Goal: Information Seeking & Learning: Learn about a topic

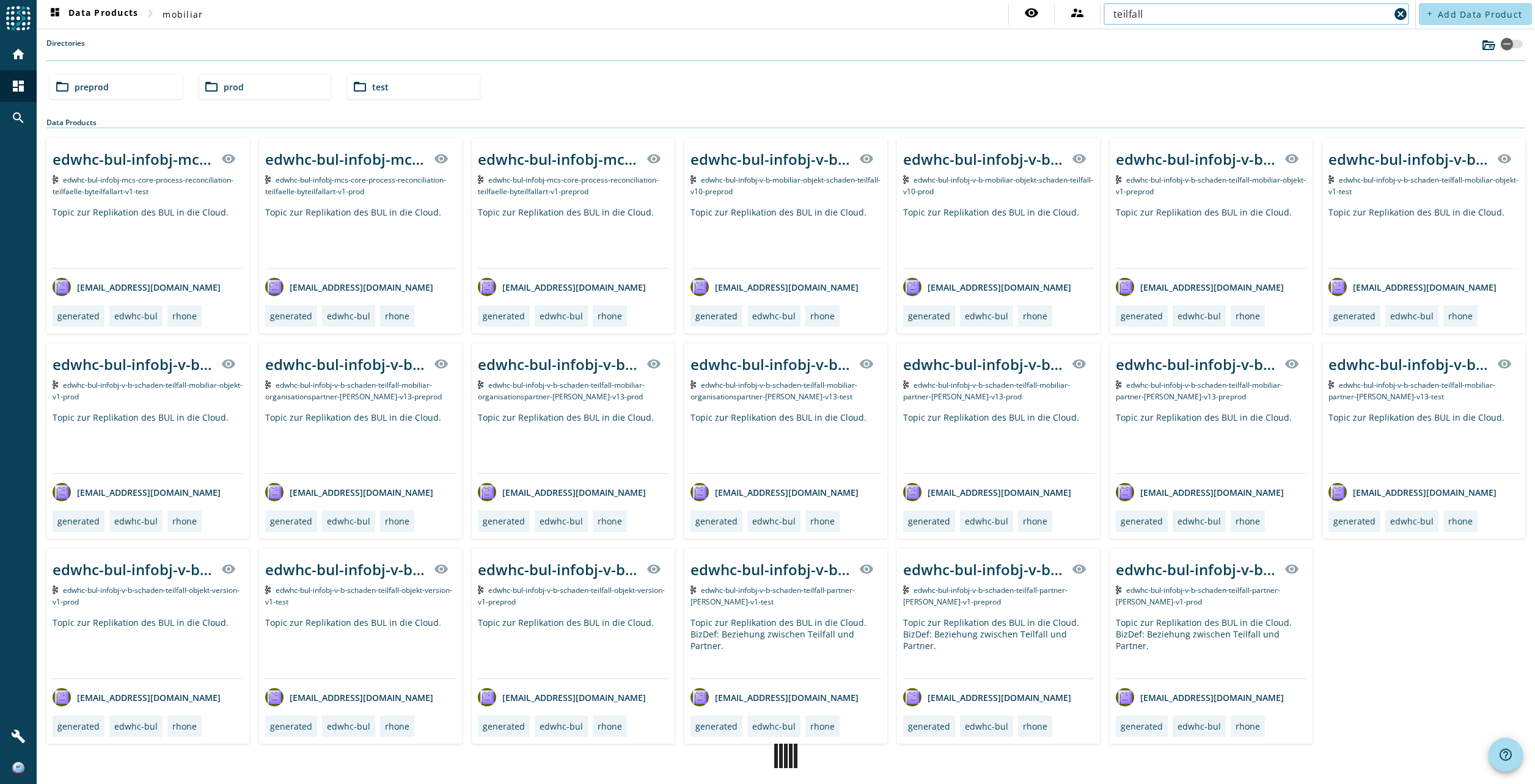
type input "teilfall"
click at [231, 85] on span "prod" at bounding box center [234, 87] width 20 height 12
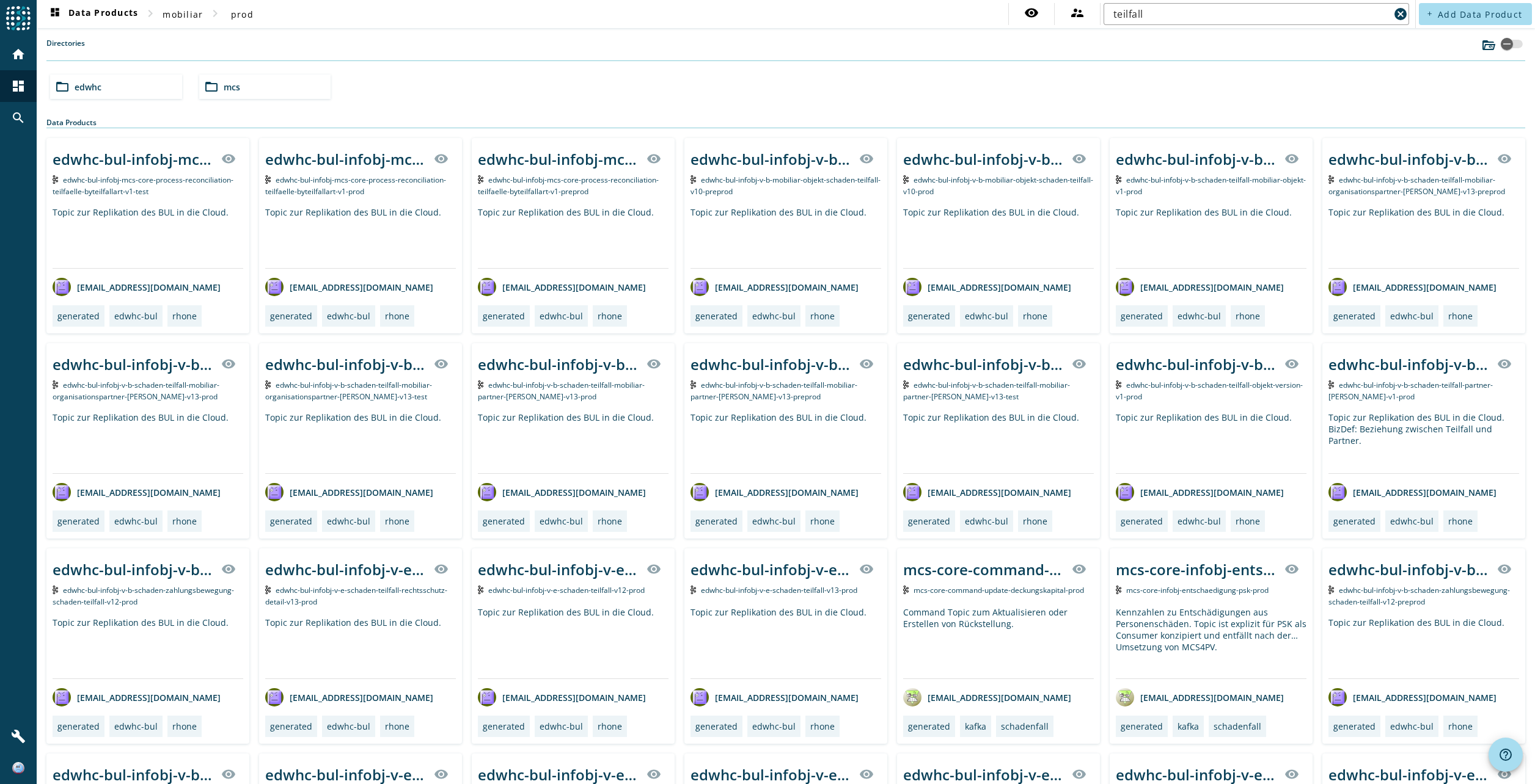
click at [242, 84] on div "folder_open mcs" at bounding box center [265, 87] width 132 height 25
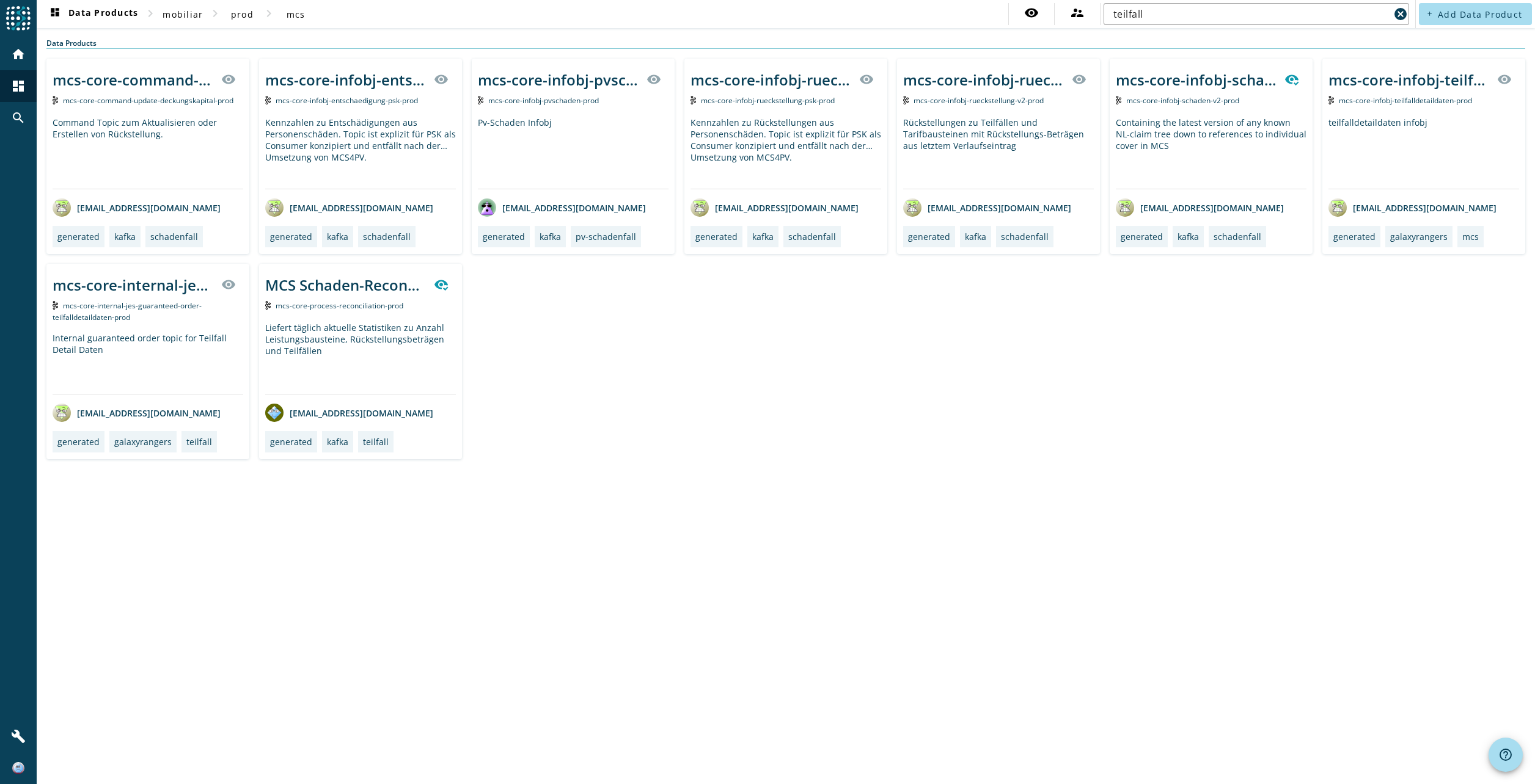
click at [1424, 98] on span "mcs-core-infobj-teilfalldetaildaten-prod" at bounding box center [1406, 100] width 133 height 10
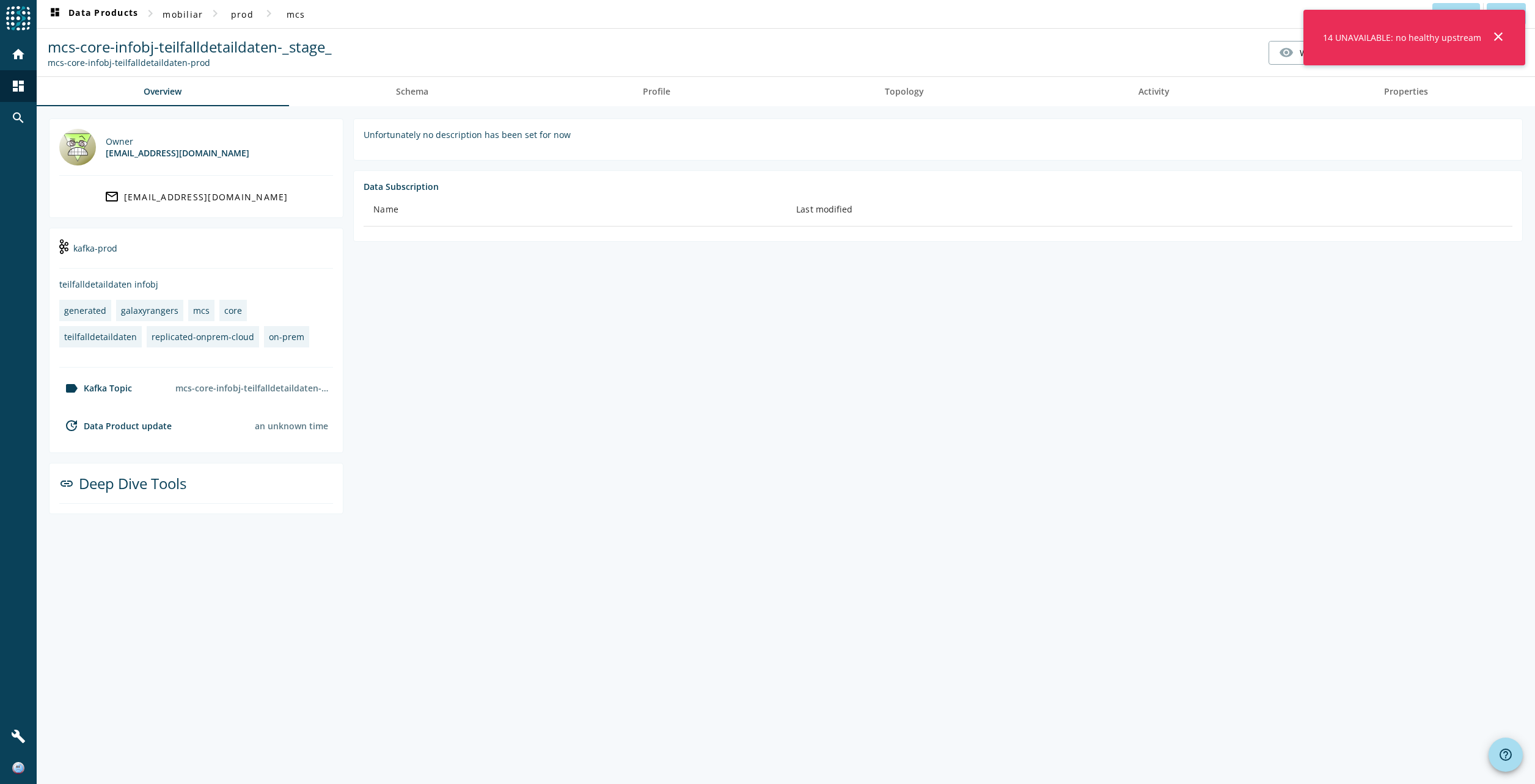
click at [1496, 33] on mat-icon "close" at bounding box center [1499, 37] width 14 height 14
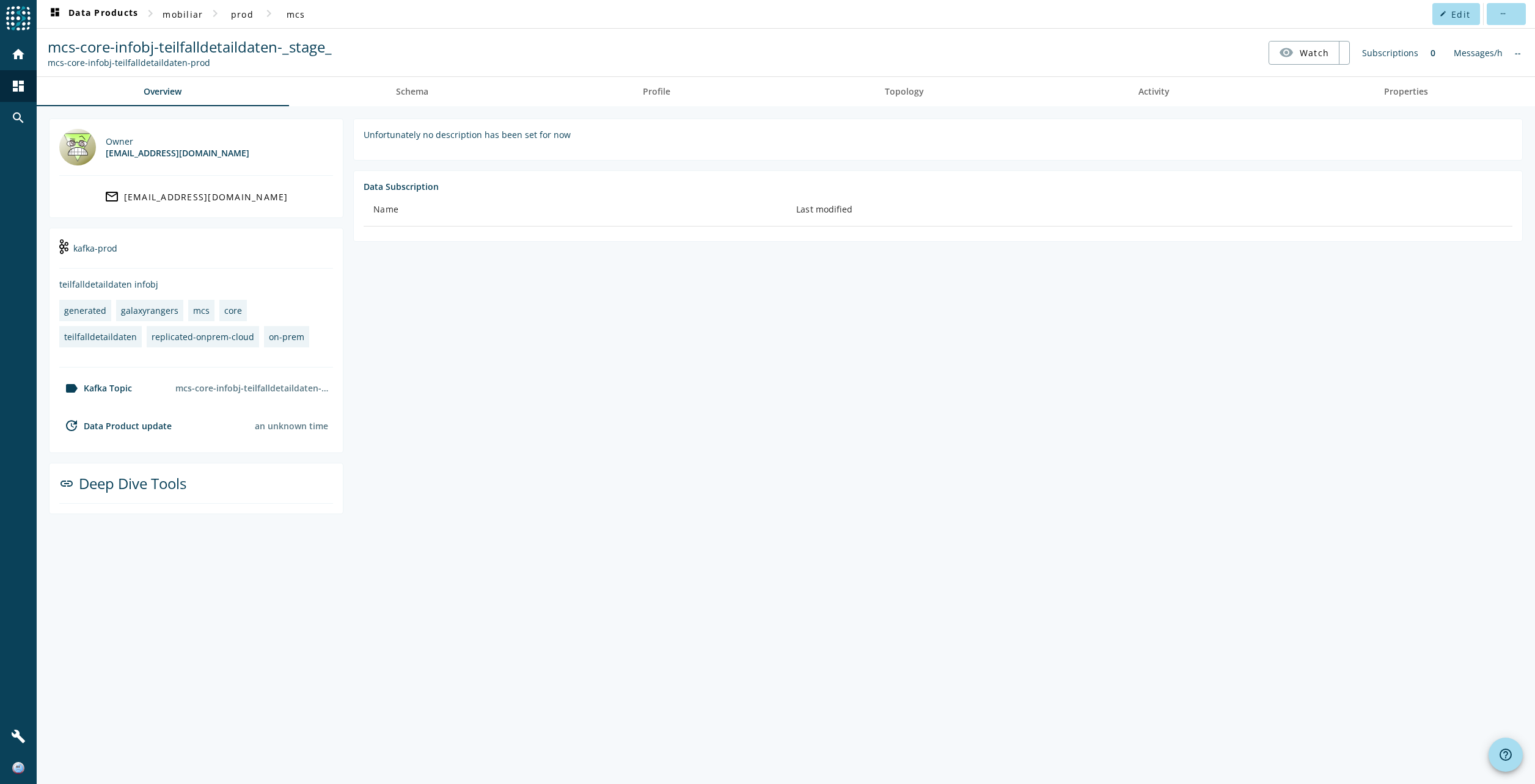
click at [508, 242] on section "Unfortunately no description has been set for now Data Subscription Name Last m…" at bounding box center [933, 316] width 1180 height 396
drag, startPoint x: 255, startPoint y: 431, endPoint x: 387, endPoint y: 441, distance: 132.4
click at [387, 441] on div "Owner galaxyrangers@mobi.ch mail_outline galaxyrangers@mobi.ch kafka-prod teilf…" at bounding box center [786, 316] width 1474 height 396
drag, startPoint x: 387, startPoint y: 441, endPoint x: 393, endPoint y: 441, distance: 6.0
click at [393, 441] on section "Unfortunately no description has been set for now Data Subscription Name Last m…" at bounding box center [933, 316] width 1180 height 396
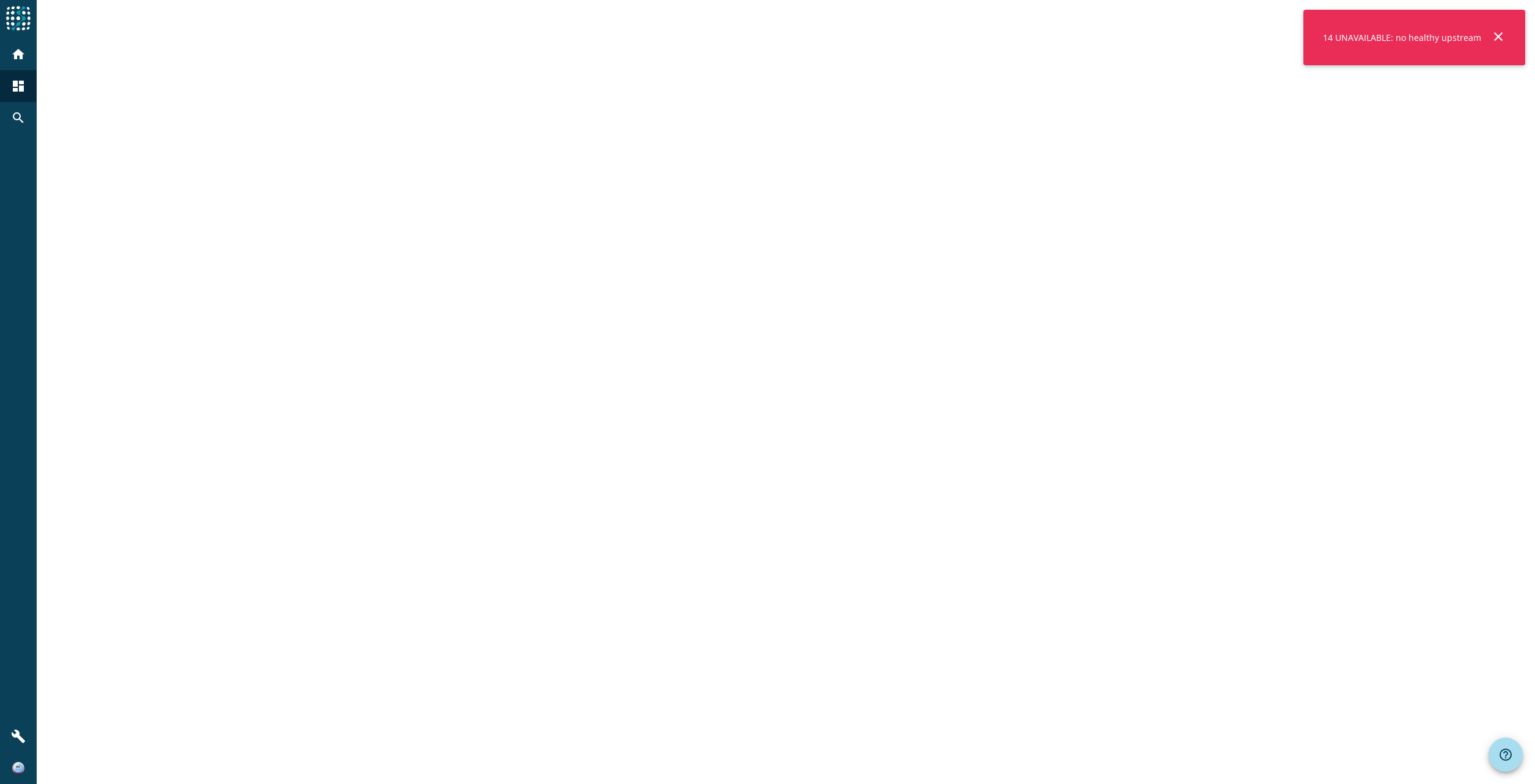
click at [1496, 36] on mat-icon "close" at bounding box center [1499, 37] width 14 height 14
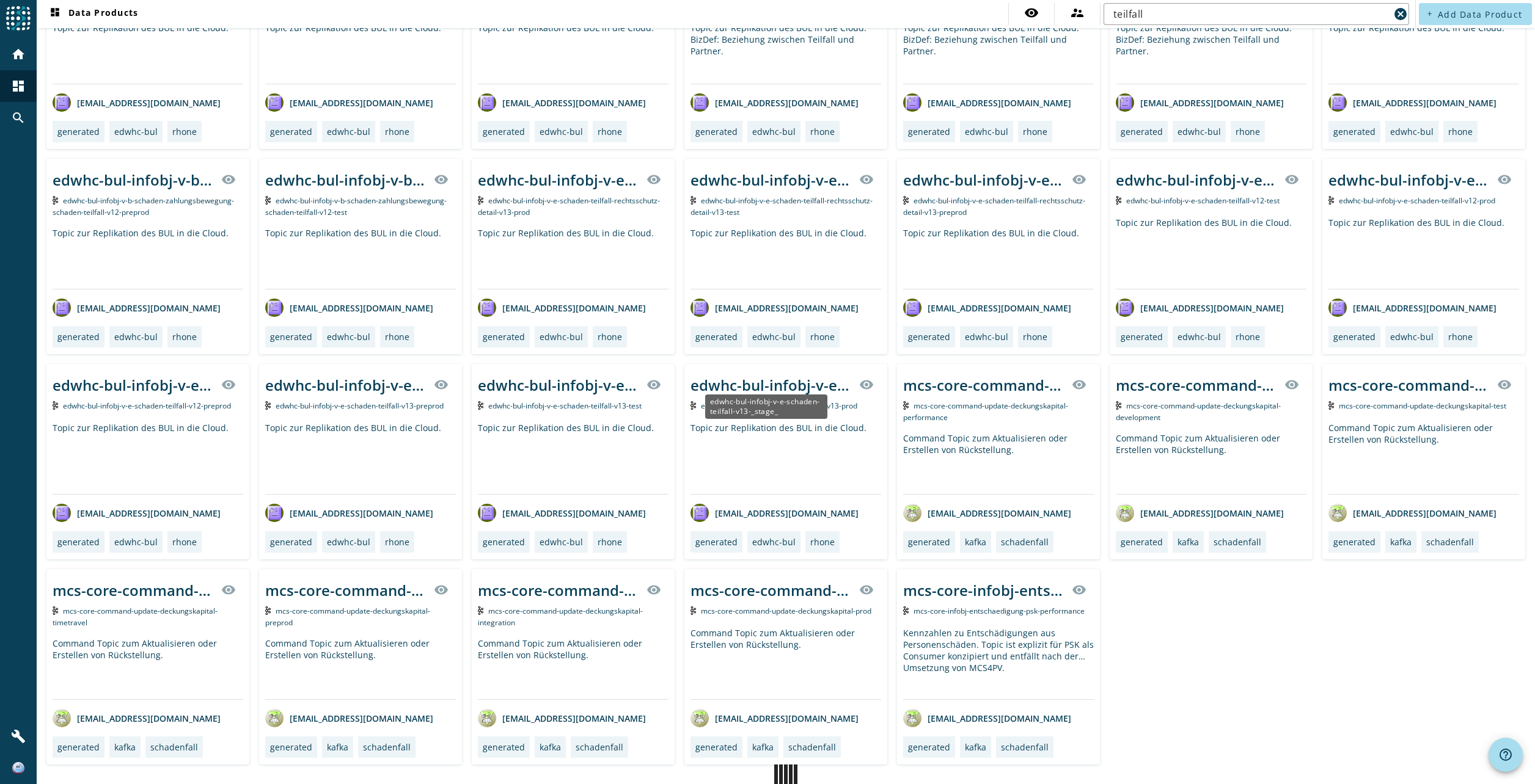
scroll to position [530, 0]
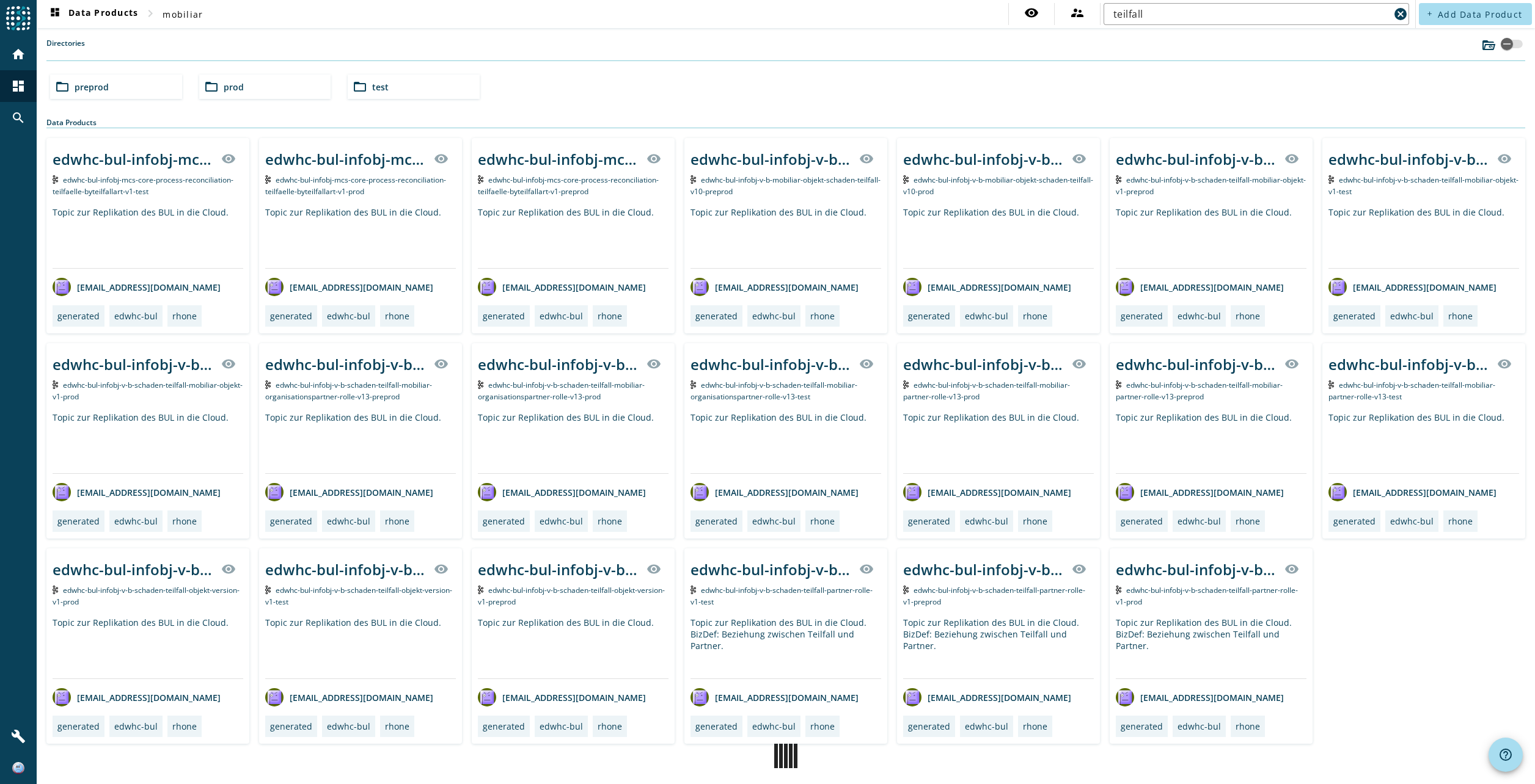
click at [234, 92] on span "prod" at bounding box center [234, 87] width 20 height 12
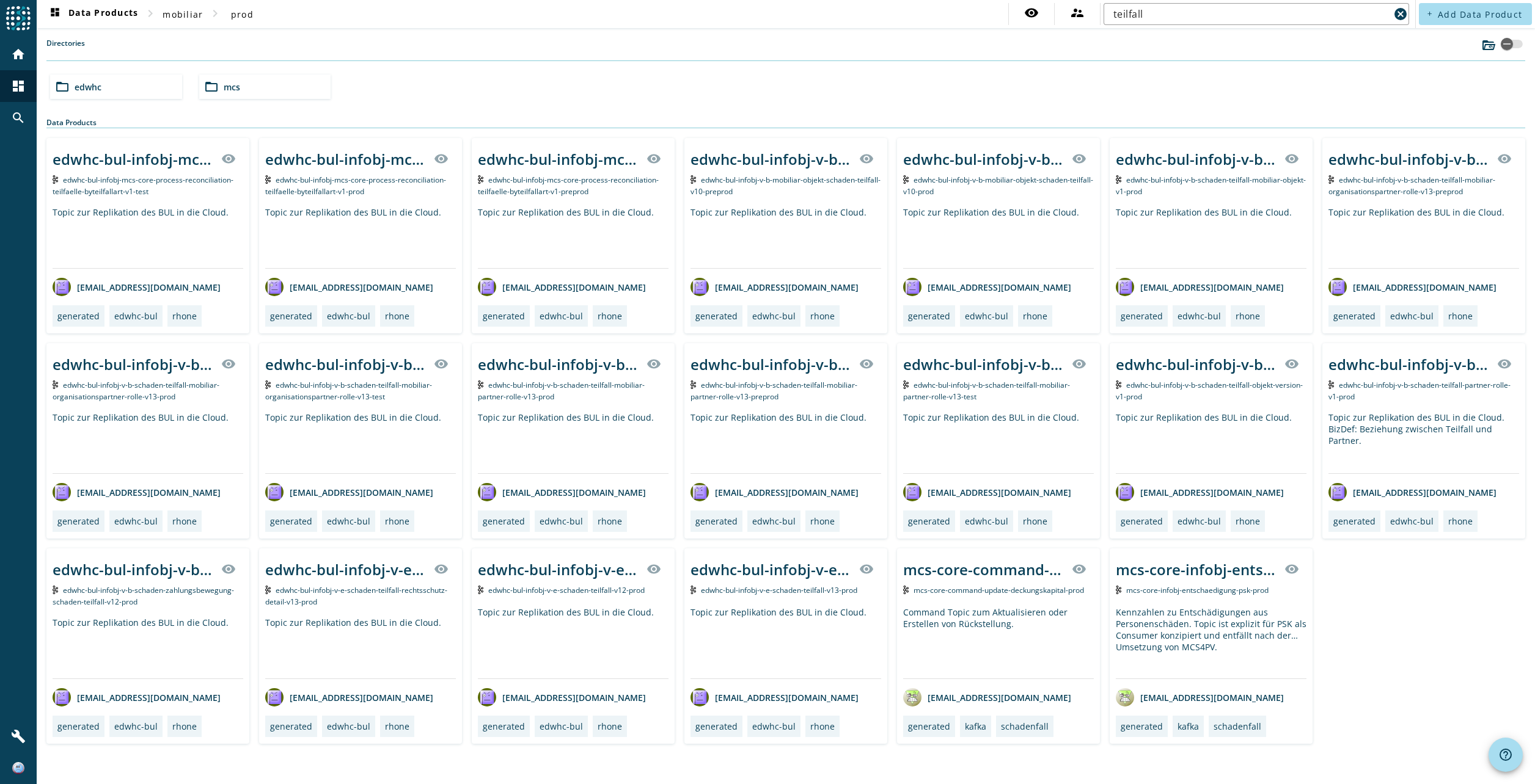
click at [228, 89] on span "mcs" at bounding box center [231, 87] width 17 height 12
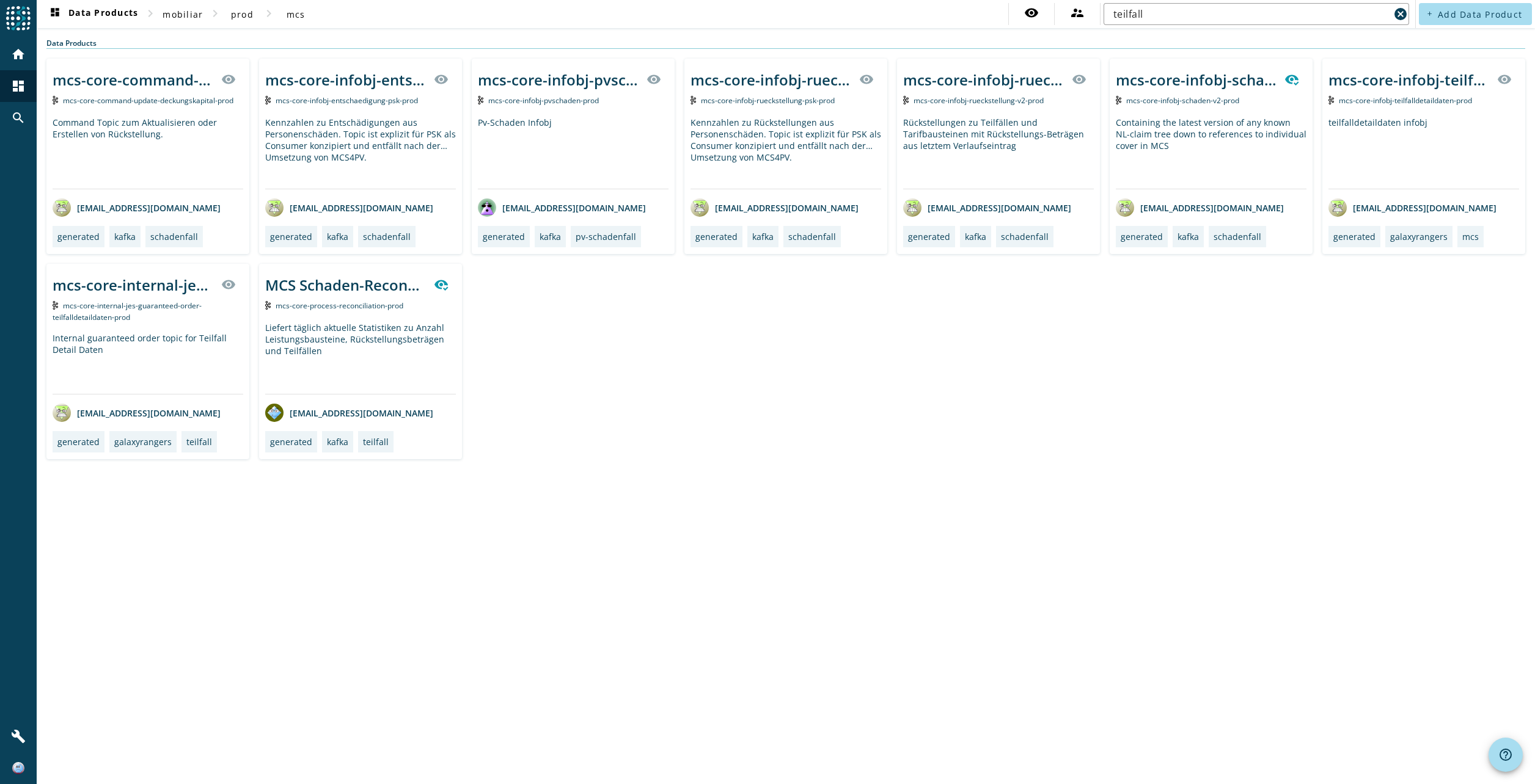
click at [761, 499] on div "dashboard Data Products chevron_right mobiliar chevron_right prod chevron_right…" at bounding box center [786, 392] width 1499 height 784
click at [570, 77] on div "mcs-core-infobj-pvschaden-_stage_" at bounding box center [558, 79] width 161 height 20
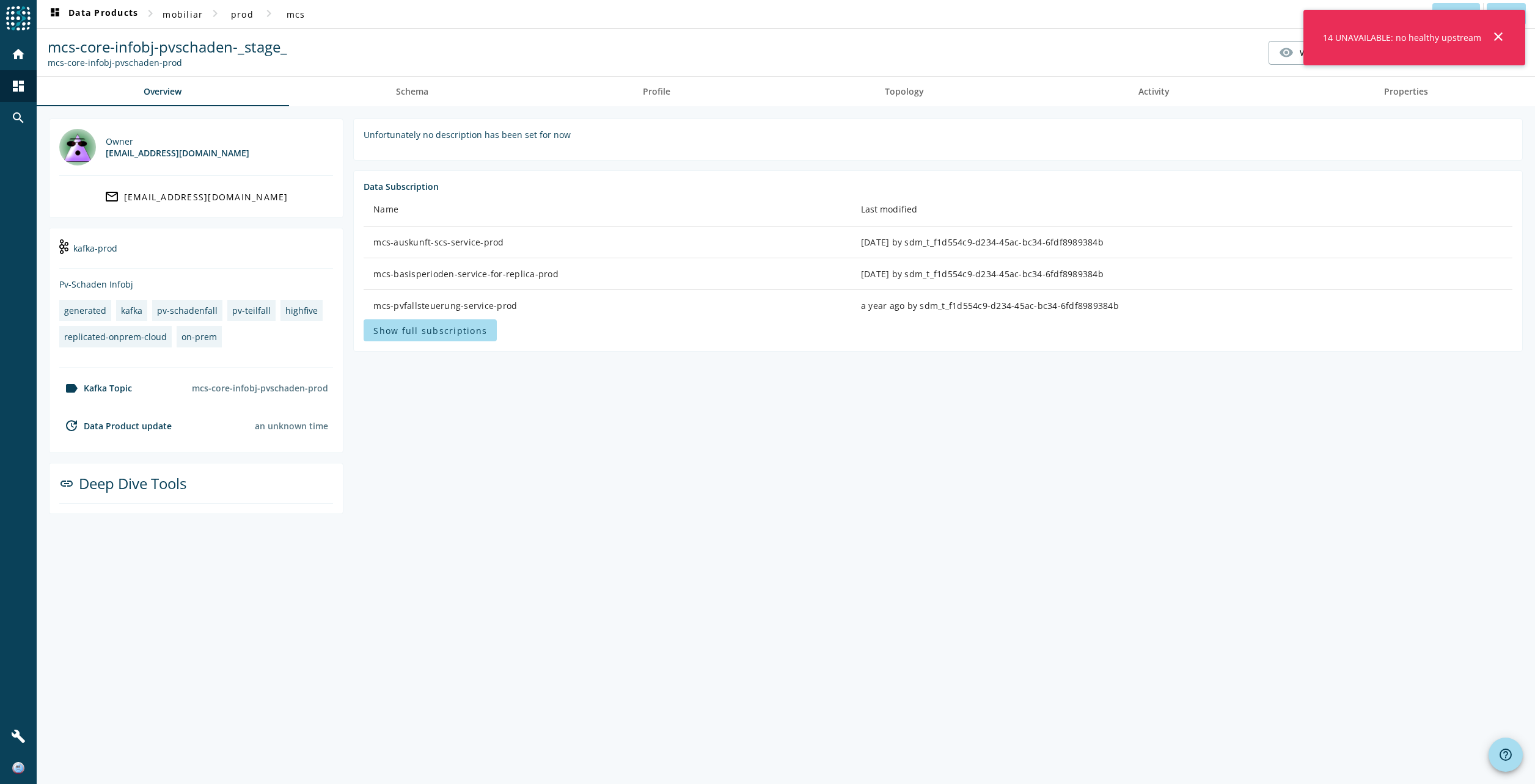
click at [1500, 38] on mat-icon "close" at bounding box center [1499, 37] width 14 height 14
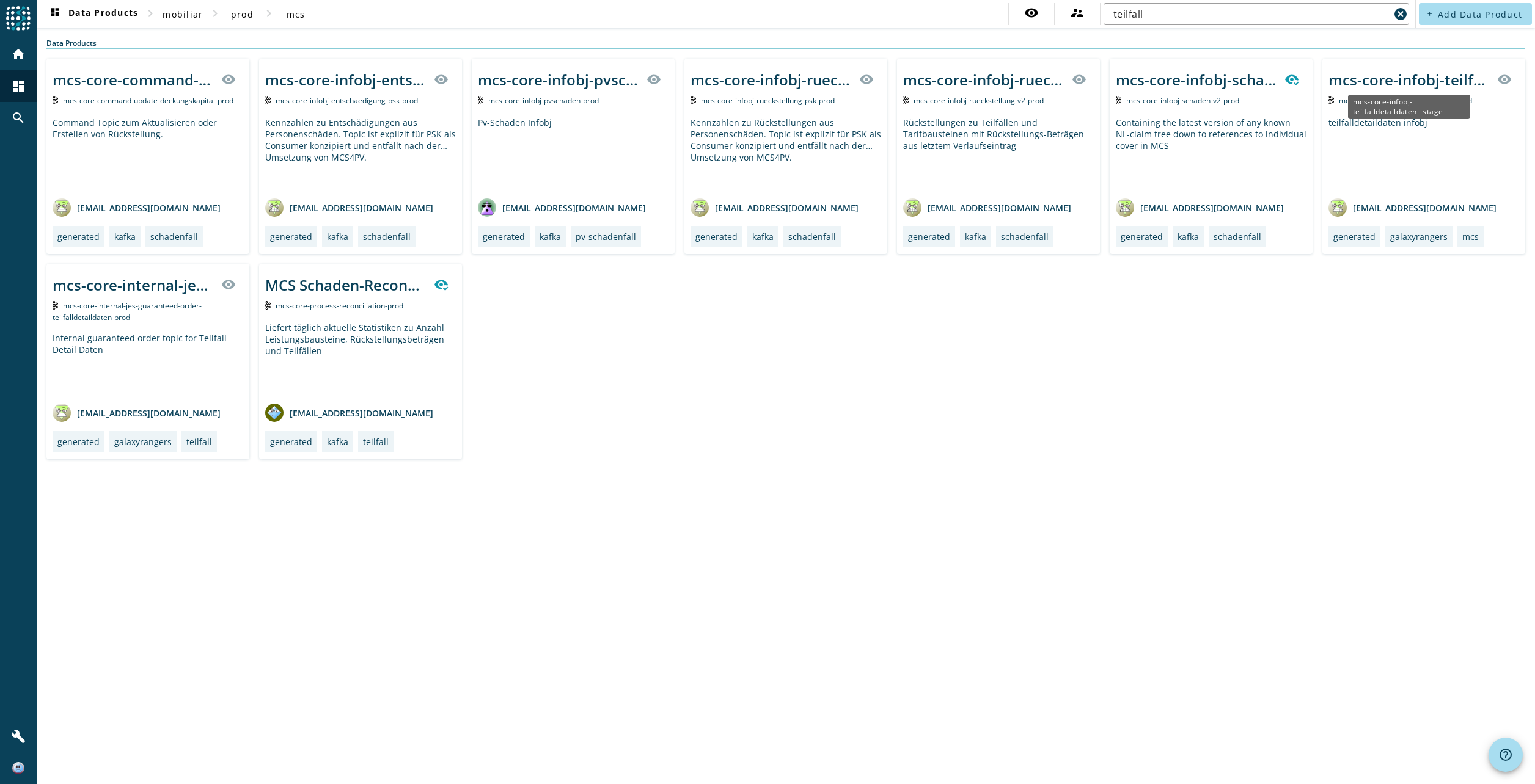
click at [1404, 80] on div "mcs-core-infobj-teilfalldetaildaten-_stage_" at bounding box center [1409, 79] width 161 height 20
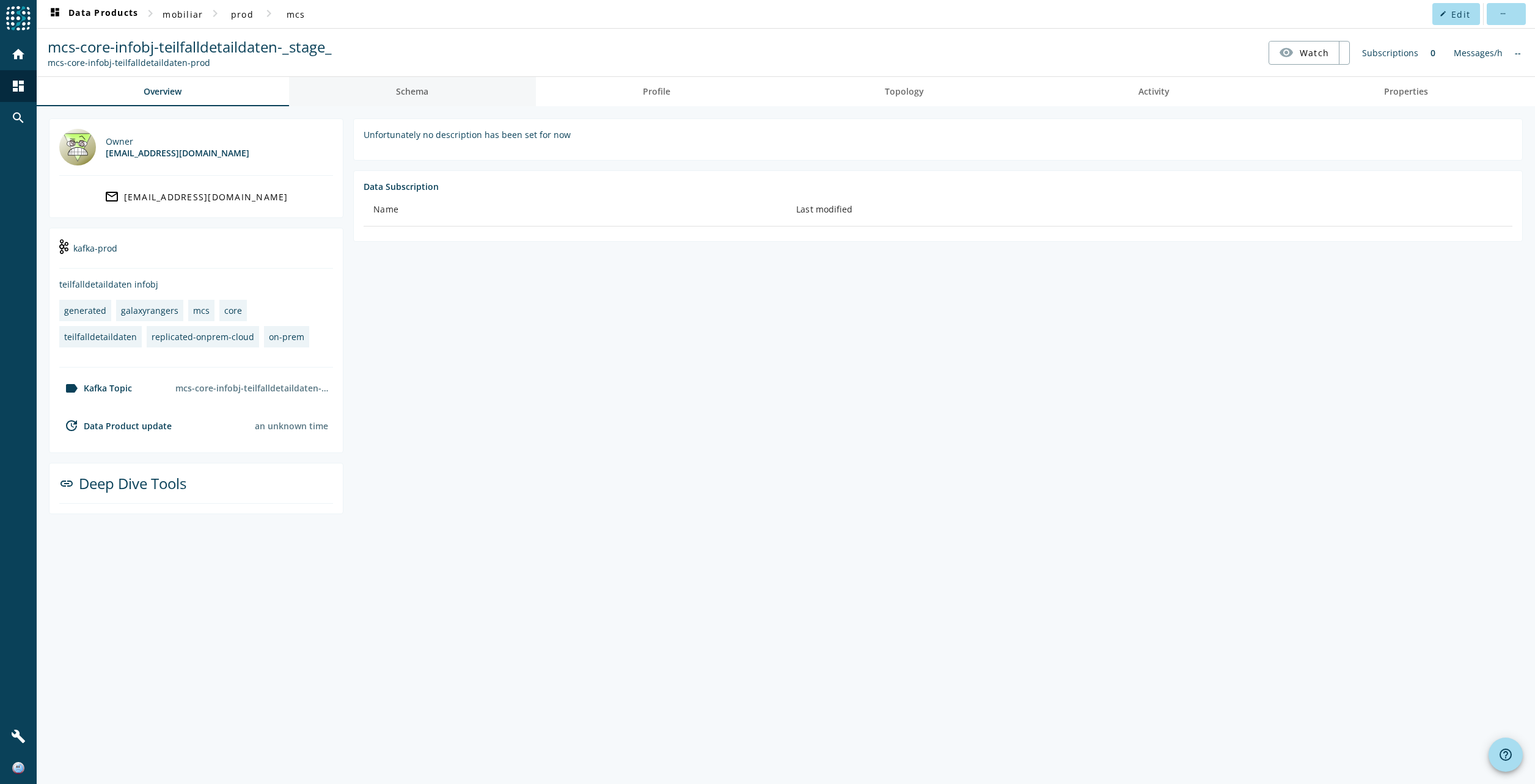
click at [416, 100] on span "Schema" at bounding box center [412, 92] width 33 height 30
